Goal: Task Accomplishment & Management: Use online tool/utility

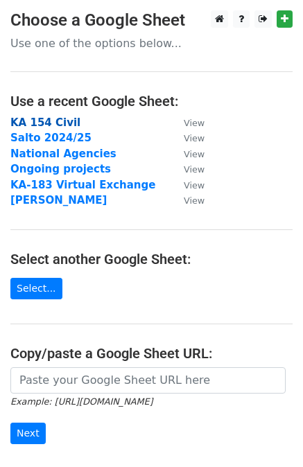
click at [59, 120] on strong "KA 154 Civil" at bounding box center [45, 123] width 70 height 12
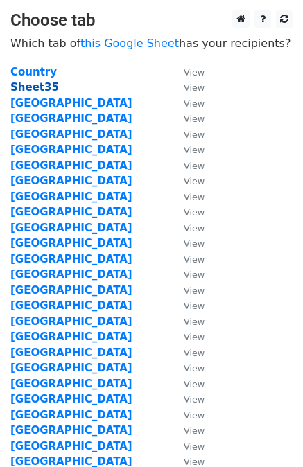
click at [36, 86] on strong "Sheet35" at bounding box center [34, 87] width 49 height 12
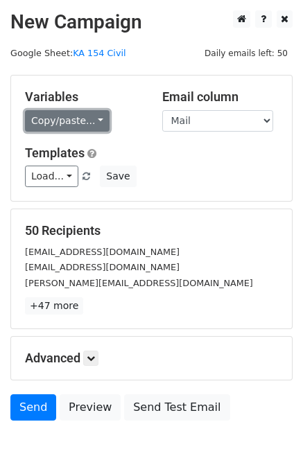
click at [73, 121] on link "Copy/paste..." at bounding box center [67, 120] width 85 height 21
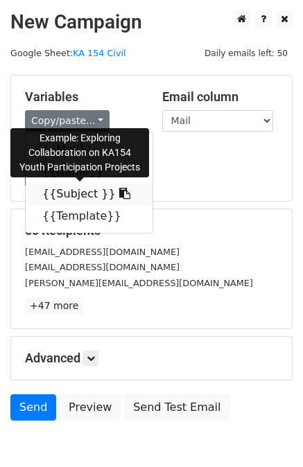
click at [72, 203] on link "{{Subject }}" at bounding box center [89, 194] width 127 height 22
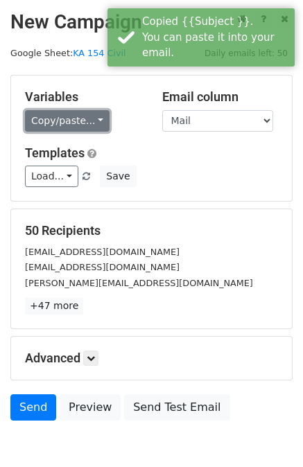
click at [75, 119] on link "Copy/paste..." at bounding box center [67, 120] width 85 height 21
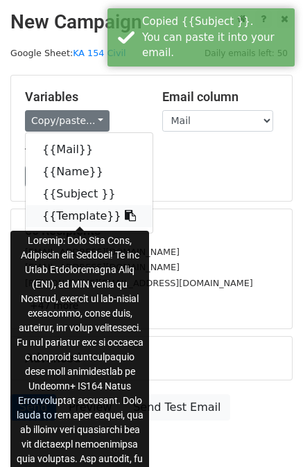
click at [73, 214] on link "{{Template}}" at bounding box center [89, 216] width 127 height 22
